Goal: Find specific page/section: Find specific page/section

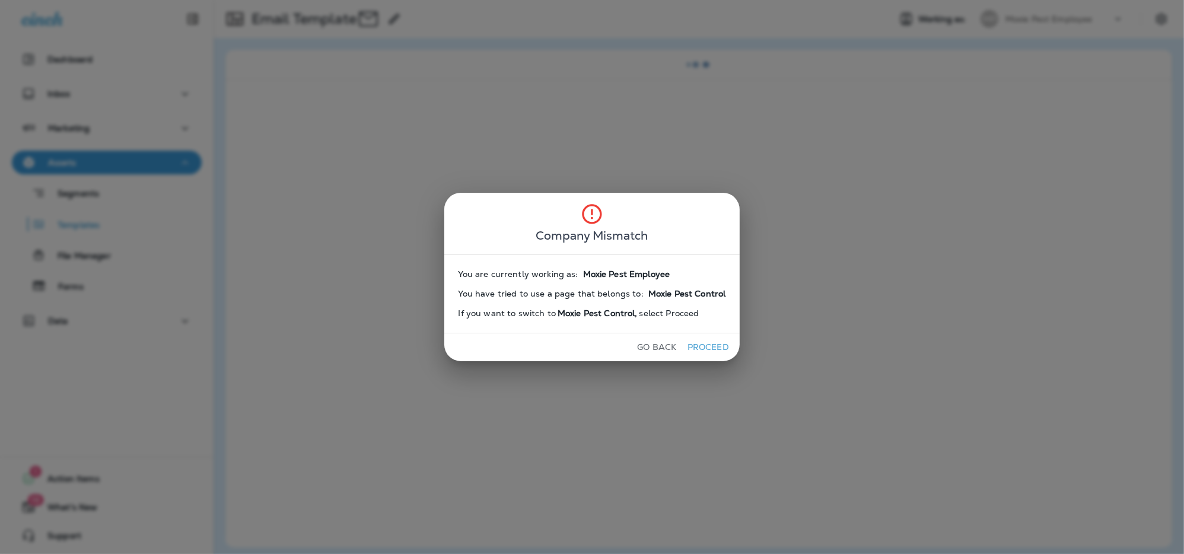
click at [701, 343] on button "Proceed" at bounding box center [708, 347] width 44 height 18
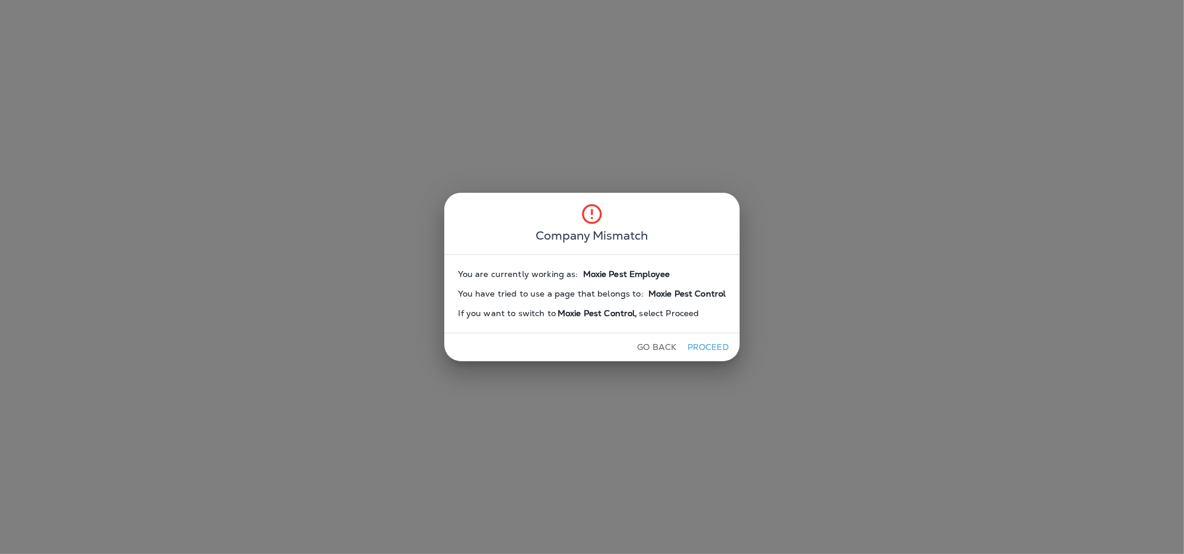
click at [701, 343] on button "Proceed" at bounding box center [708, 347] width 44 height 18
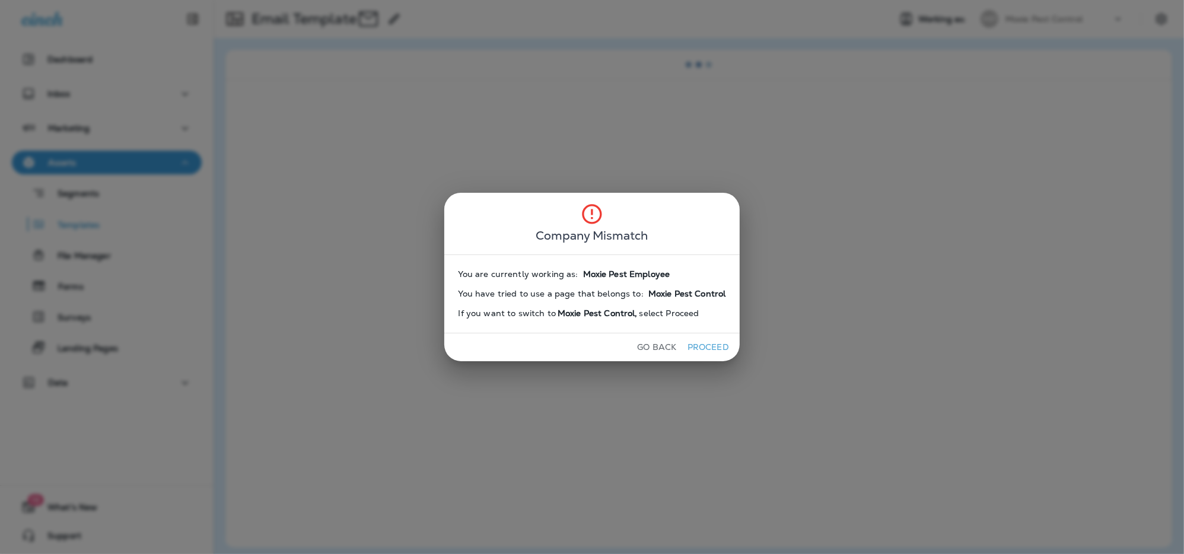
click at [701, 343] on button "Proceed" at bounding box center [708, 347] width 44 height 18
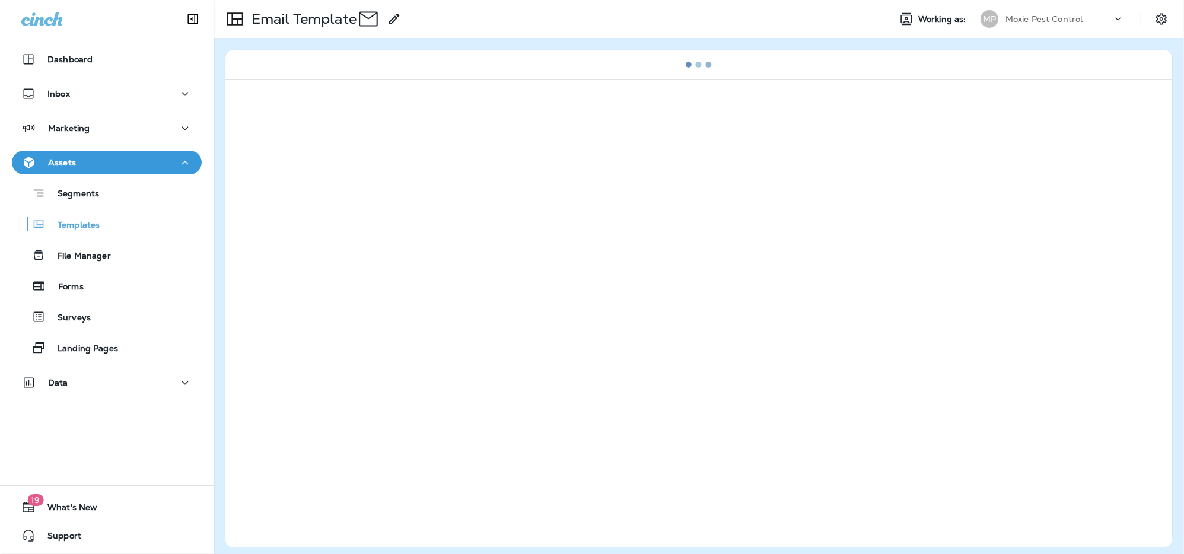
click at [701, 343] on button "Proceed" at bounding box center [679, 347] width 44 height 18
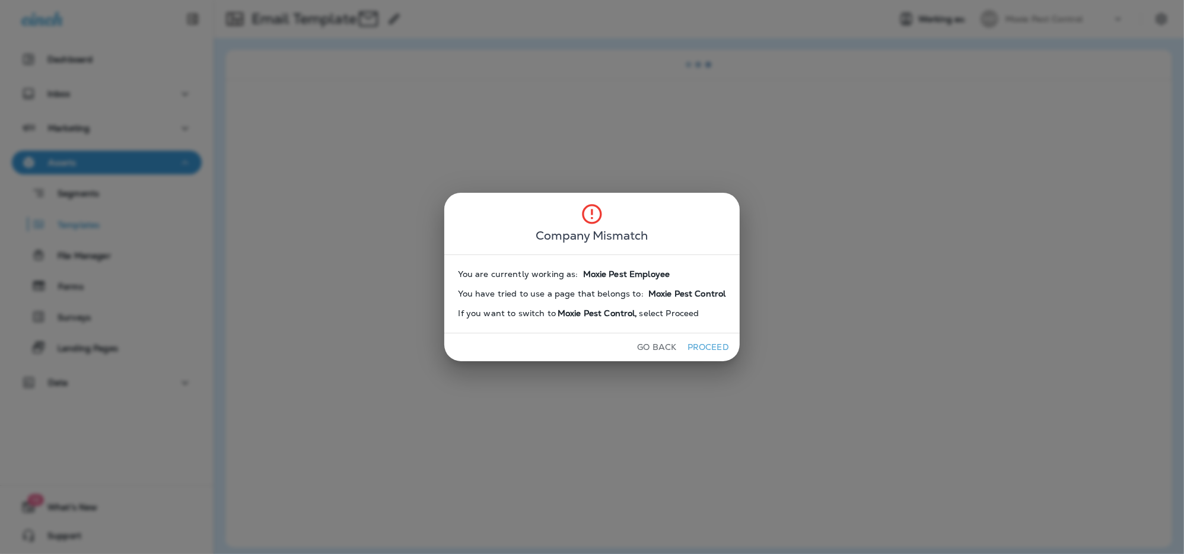
click at [701, 343] on button "Proceed" at bounding box center [708, 347] width 44 height 18
click at [701, 343] on div "Go Back Proceed" at bounding box center [592, 347] width 296 height 28
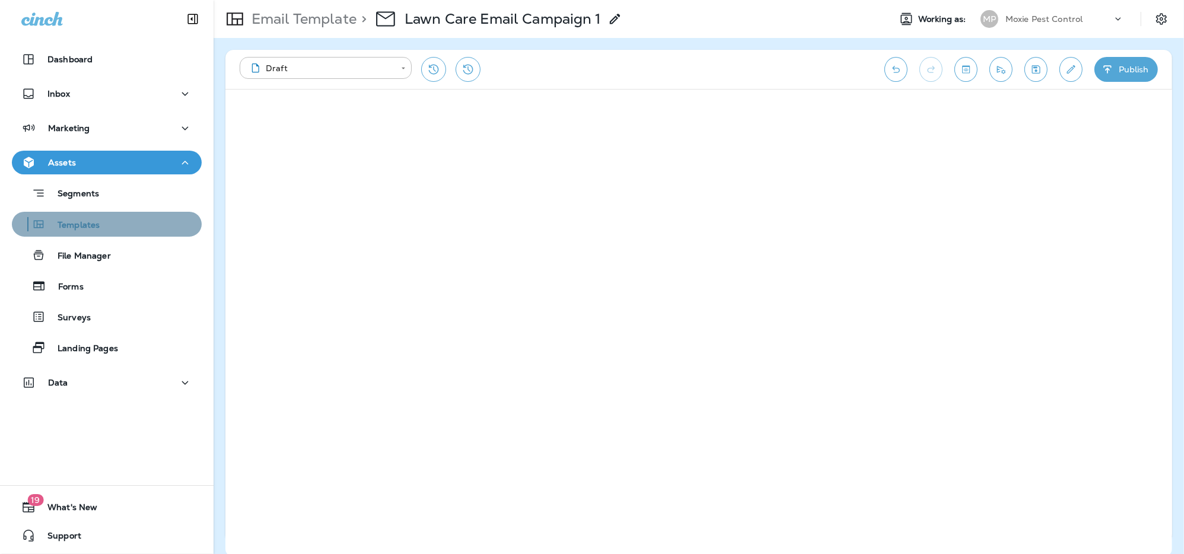
click at [106, 226] on div "Templates" at bounding box center [107, 224] width 180 height 18
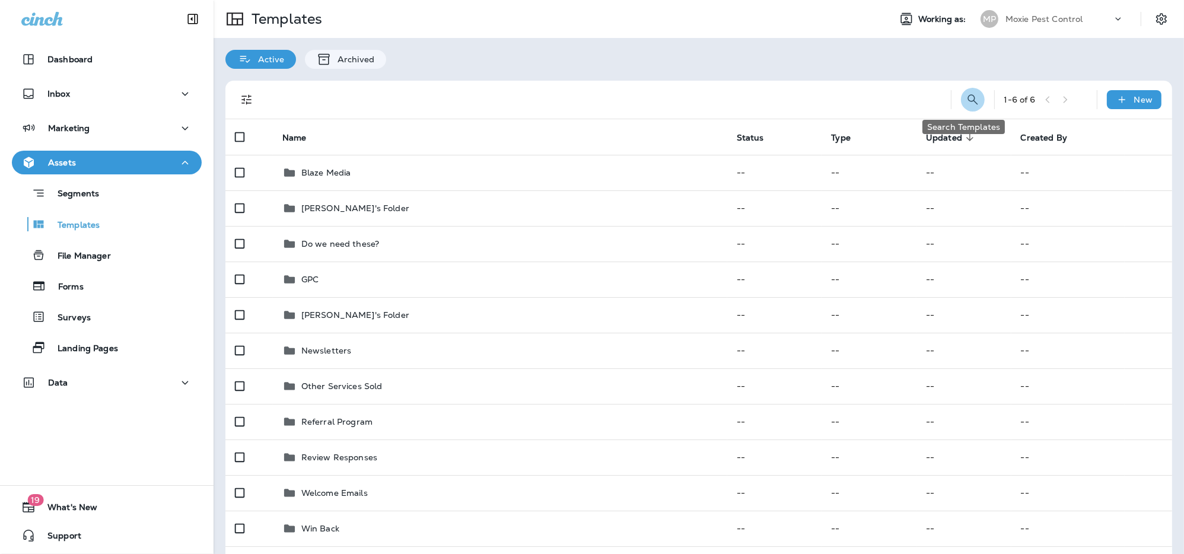
click at [966, 94] on icon "Search Templates" at bounding box center [973, 100] width 14 height 14
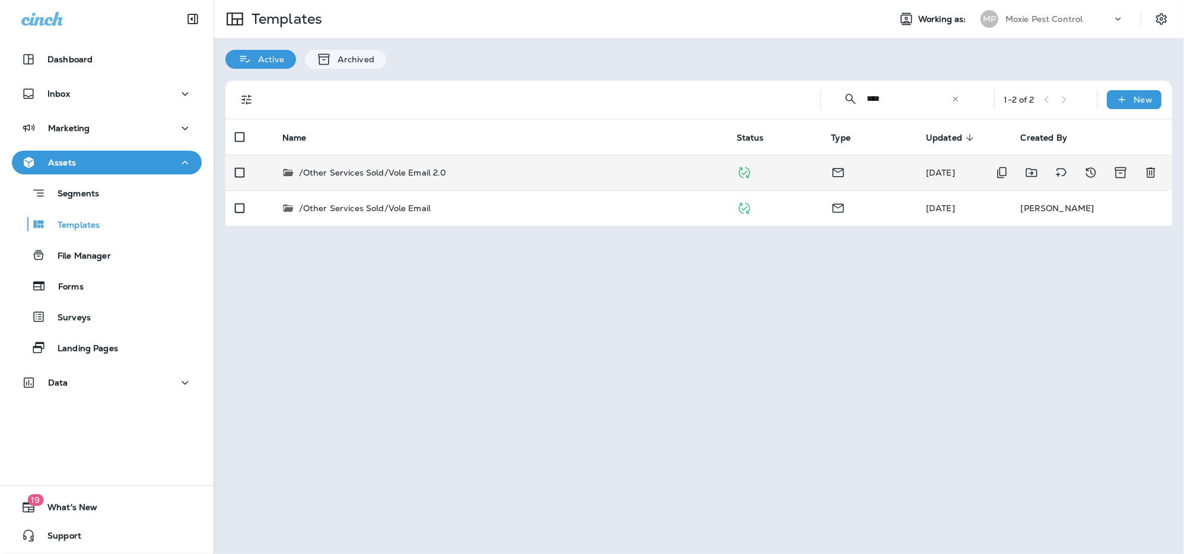
type input "****"
click at [444, 173] on p "/Other Services Sold/Vole Email 2.0" at bounding box center [373, 173] width 148 height 12
